Goal: Transaction & Acquisition: Purchase product/service

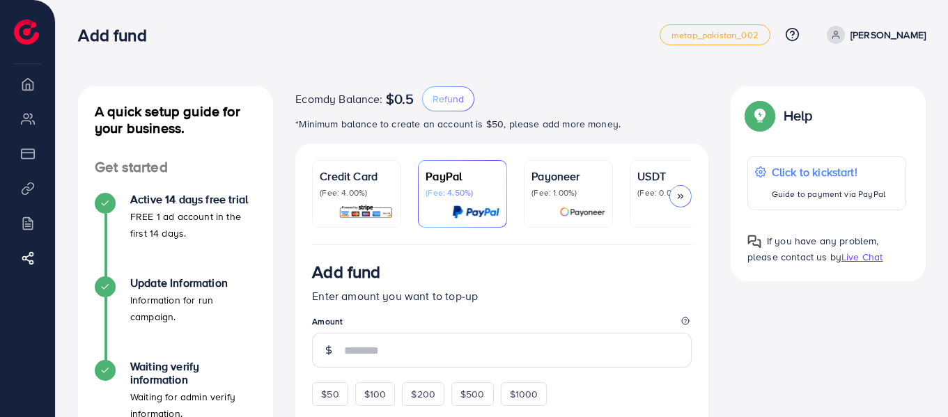
click at [379, 200] on div "Credit Card (Fee: 4.00%)" at bounding box center [357, 194] width 74 height 52
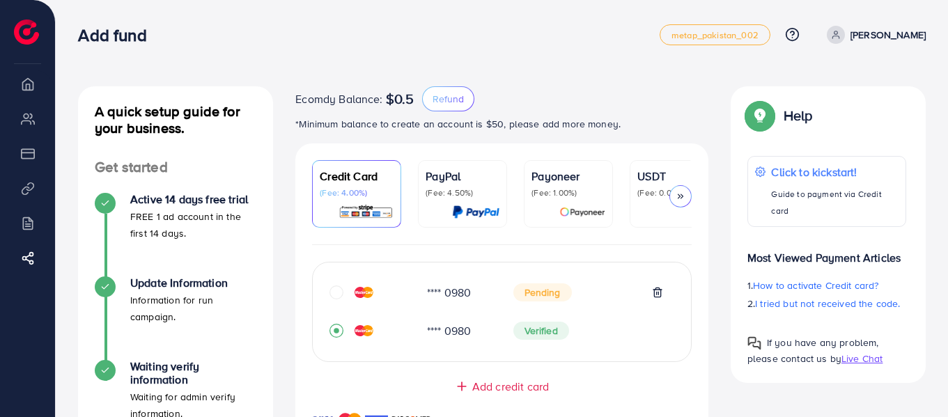
click at [641, 325] on div "Verified" at bounding box center [588, 331] width 150 height 18
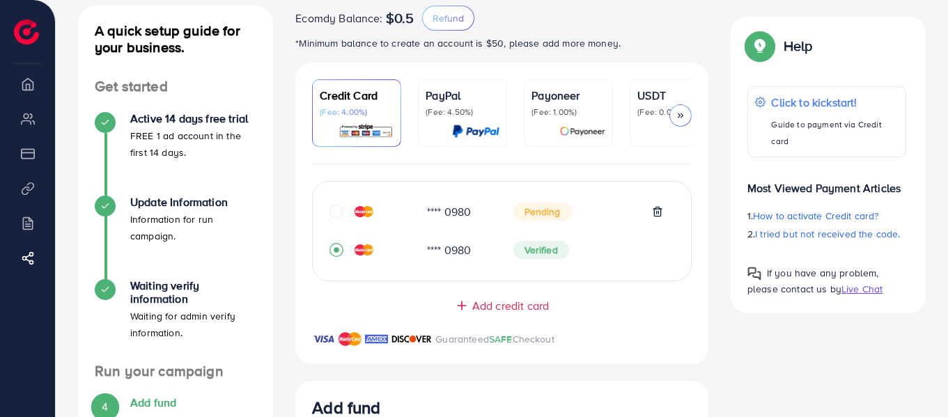
scroll to position [84, 0]
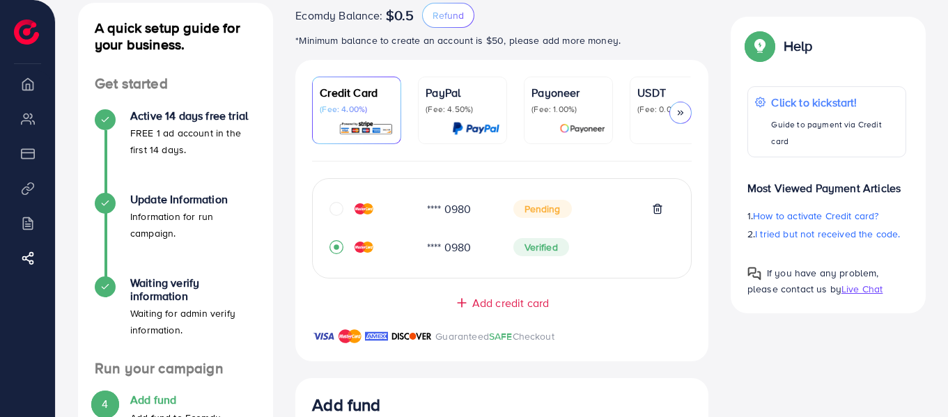
click at [441, 249] on div "**** 0980" at bounding box center [459, 248] width 86 height 16
click at [403, 258] on div "**** 0980 Verified" at bounding box center [501, 247] width 345 height 27
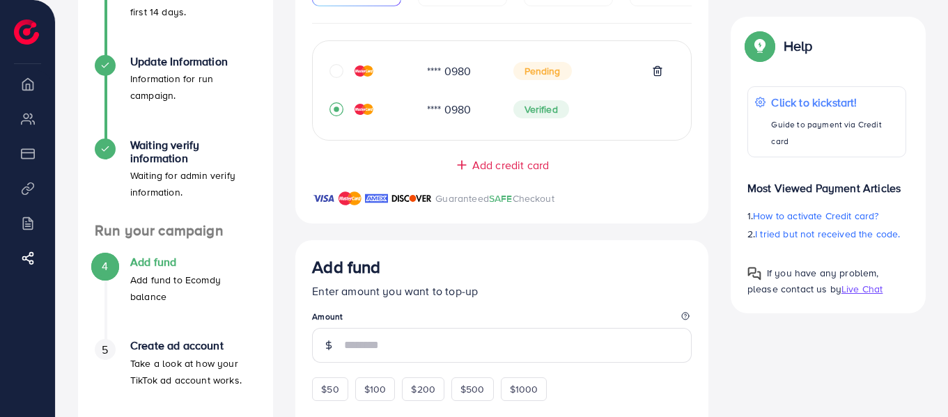
scroll to position [223, 0]
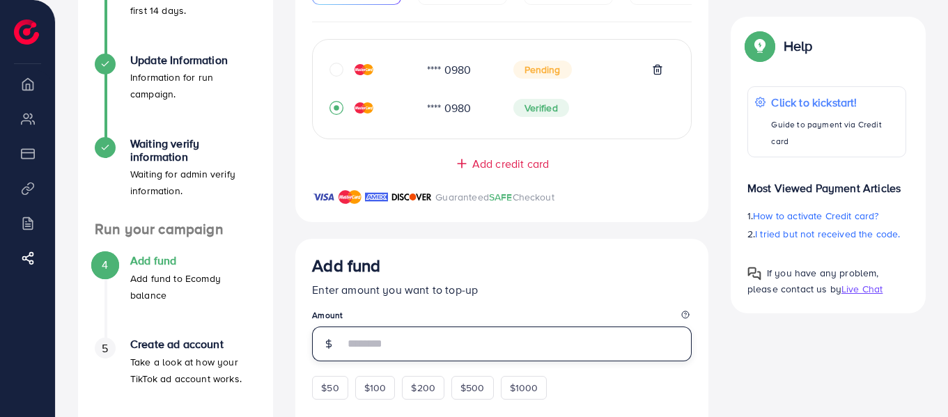
click at [524, 344] on input "number" at bounding box center [518, 344] width 348 height 35
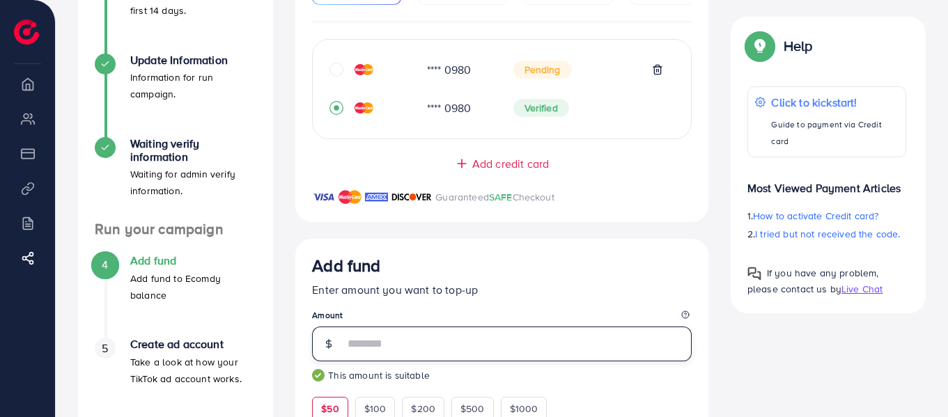
type input "**"
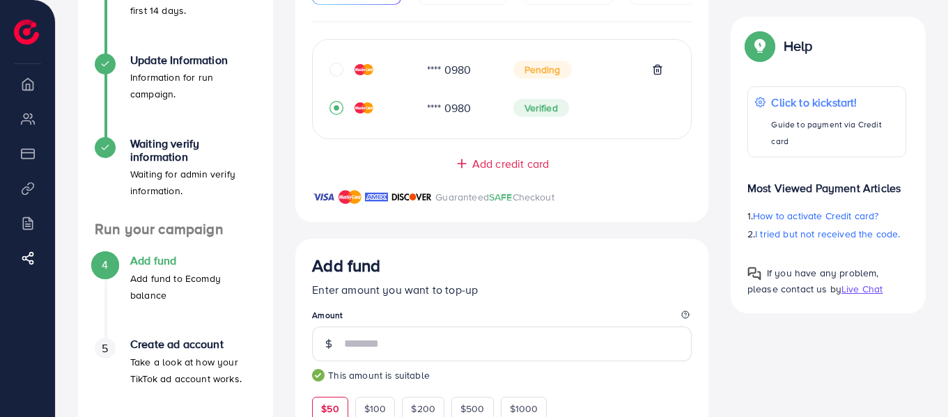
click at [724, 329] on div "A quick setup guide for your business. Get started Active 14 days free trial FR…" at bounding box center [502, 358] width 870 height 990
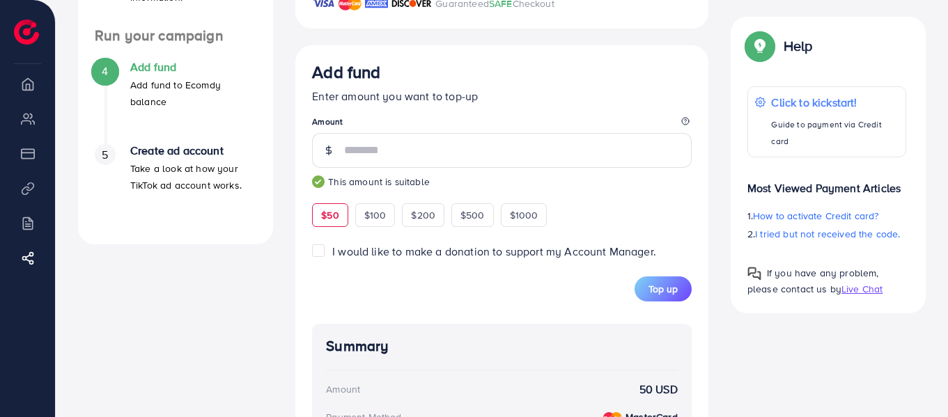
scroll to position [418, 0]
click at [674, 294] on span "Top up" at bounding box center [662, 288] width 29 height 14
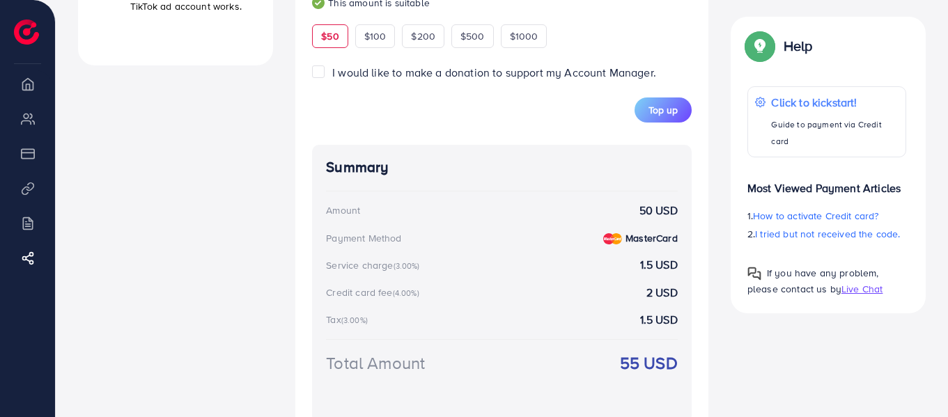
scroll to position [535, 0]
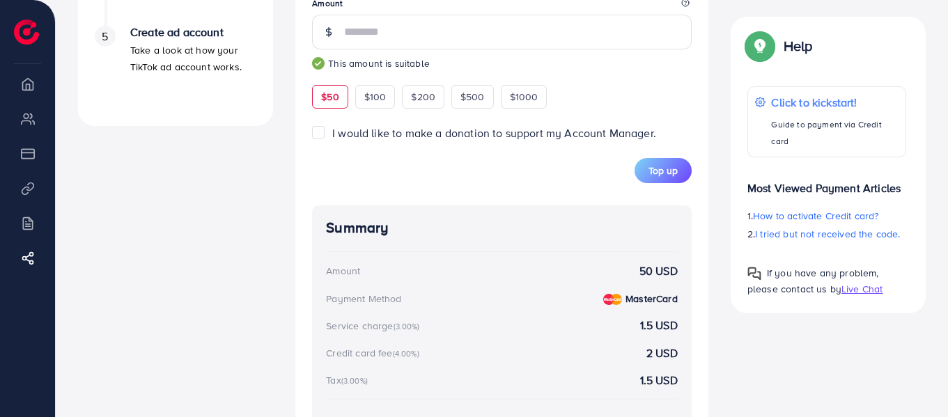
click at [729, 365] on div "A quick setup guide for your business. Get started Active 14 days free trial FR…" at bounding box center [502, 82] width 870 height 1063
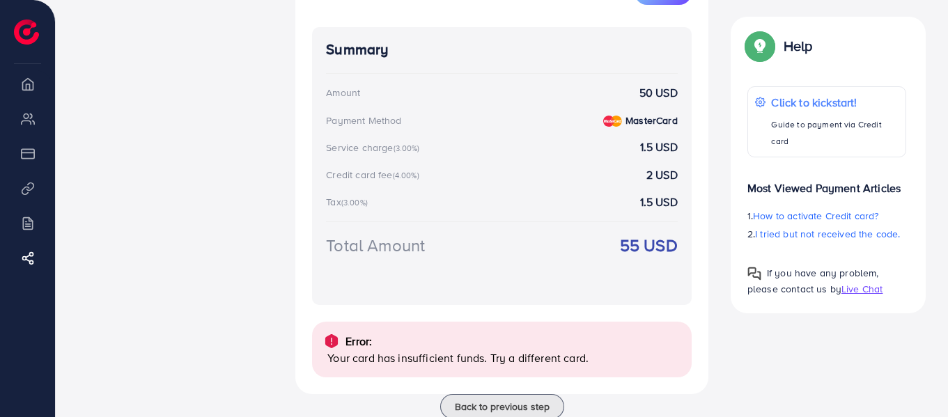
scroll to position [758, 0]
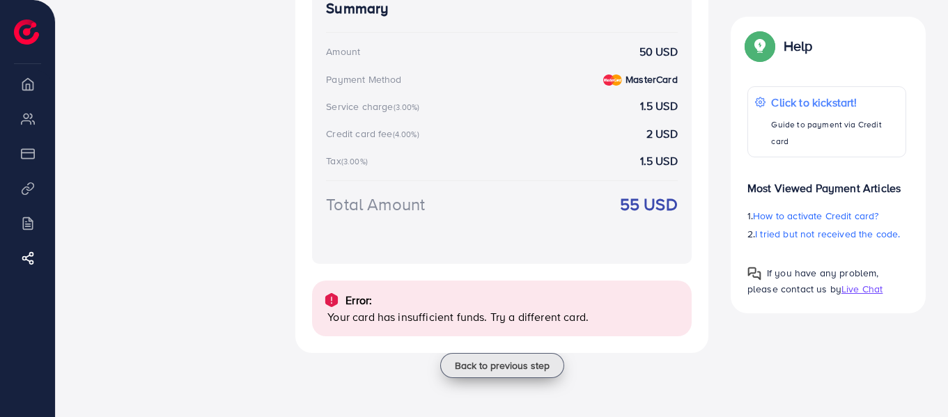
click at [539, 370] on span "Back to previous step" at bounding box center [502, 366] width 95 height 14
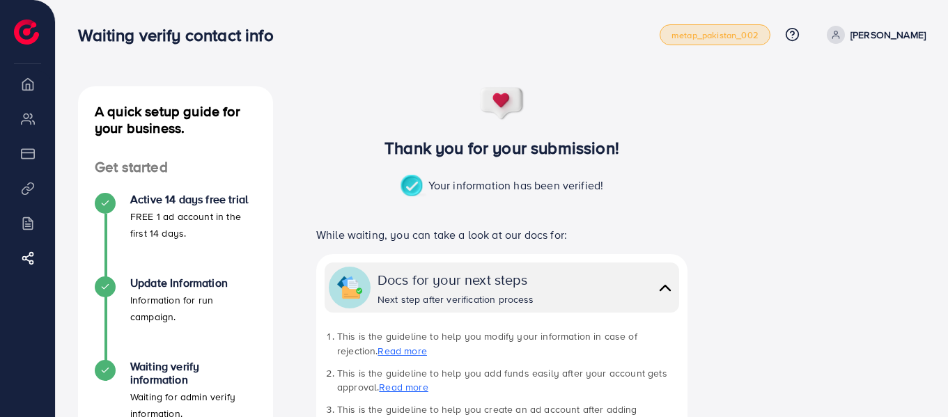
click at [758, 32] on span "metap_pakistan_002" at bounding box center [714, 35] width 87 height 9
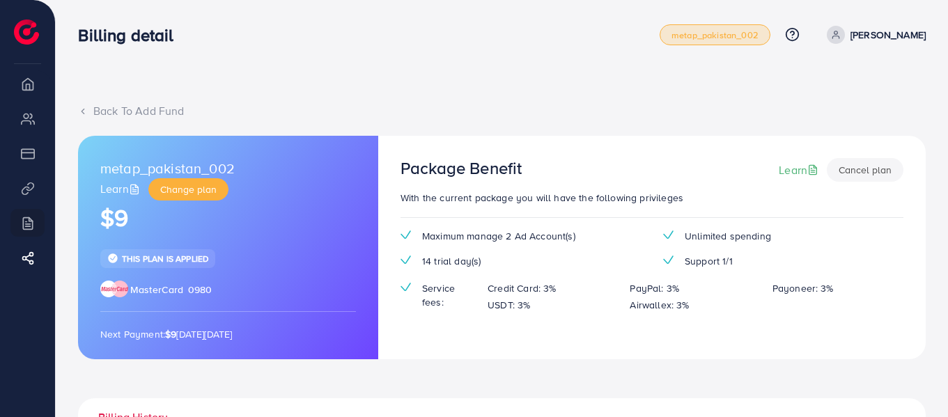
scroll to position [228, 0]
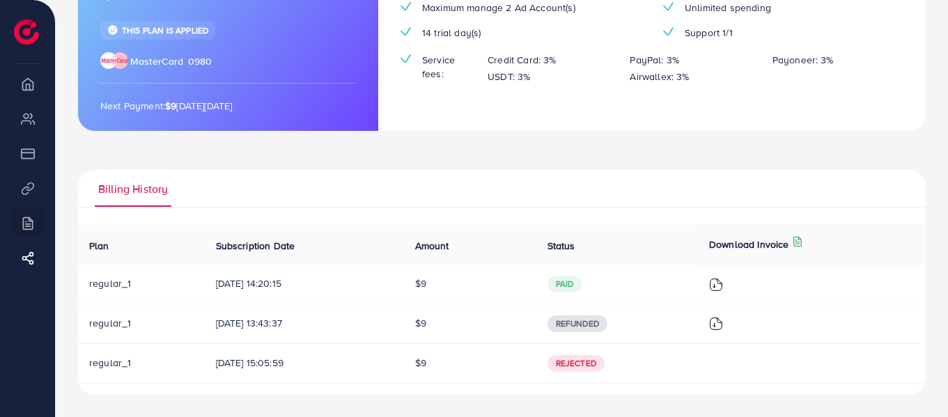
click at [947, 104] on div "Back To Add Fund metap_pakistan_002 Learn Change plan $9 This plan is applied M…" at bounding box center [502, 95] width 892 height 646
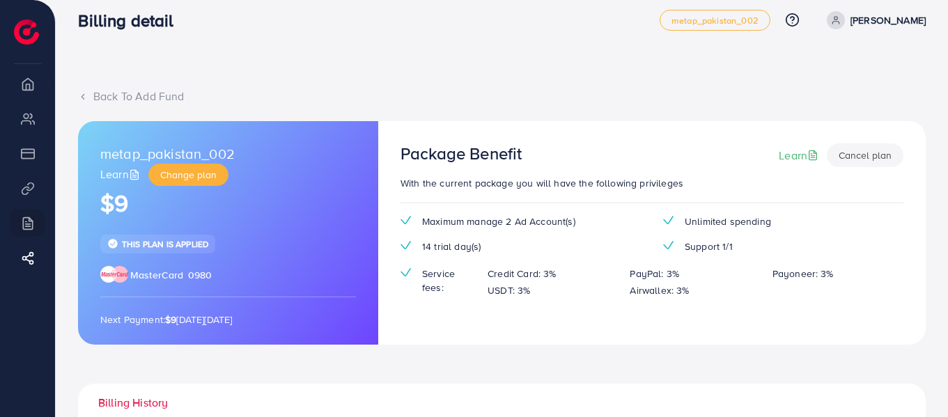
scroll to position [0, 0]
